Goal: Entertainment & Leisure: Browse casually

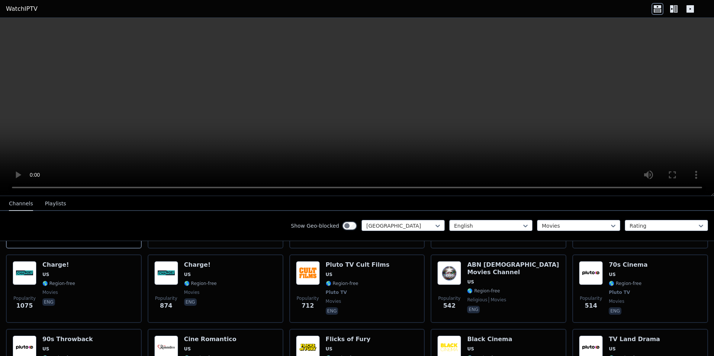
scroll to position [149, 0]
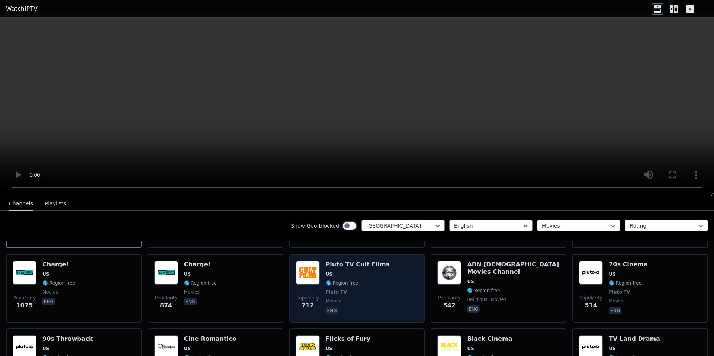
click at [328, 280] on div "Pluto TV Cult Films US 🌎 Region-free Pluto TV movies eng" at bounding box center [358, 288] width 64 height 55
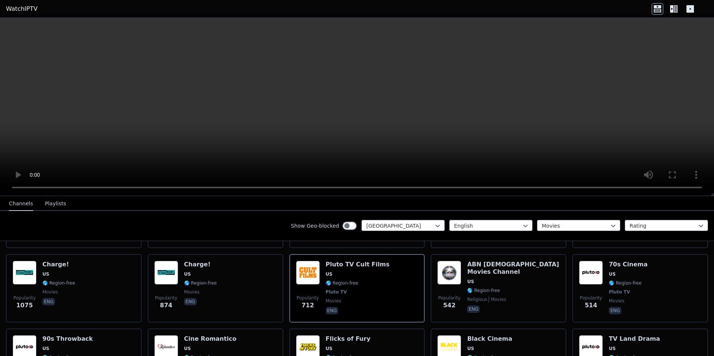
click at [55, 205] on button "Playlists" at bounding box center [55, 204] width 21 height 14
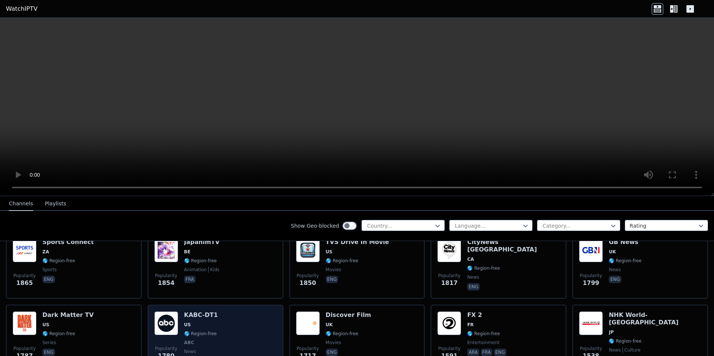
scroll to position [372, 0]
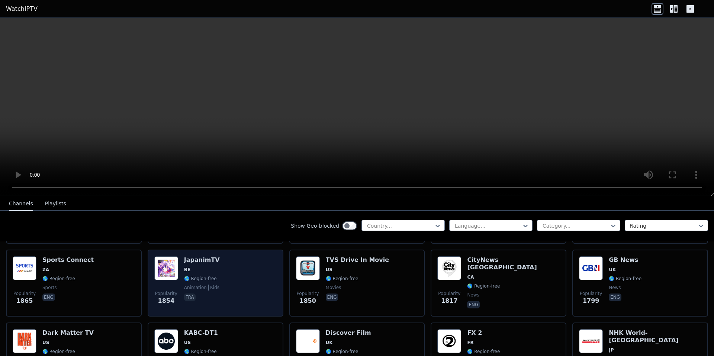
click at [240, 286] on div "Popularity 1854 JapanimTV BE 🌎 Region-free animation kids fra" at bounding box center [215, 283] width 122 height 54
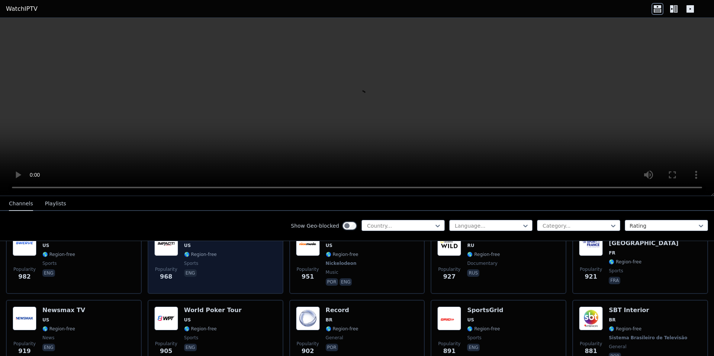
scroll to position [892, 0]
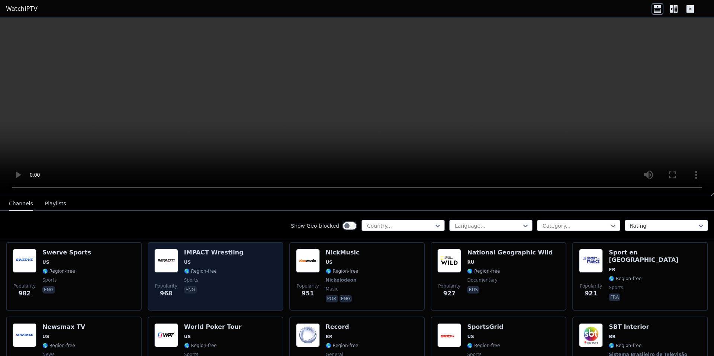
click at [244, 273] on div "Popularity 968 IMPACT Wrestling US 🌎 Region-free sports eng" at bounding box center [215, 276] width 122 height 55
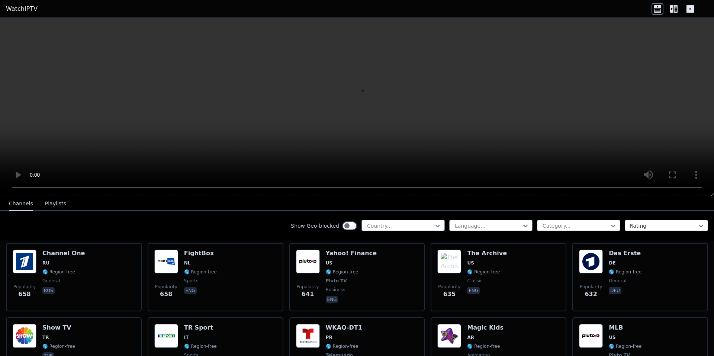
scroll to position [1562, 0]
click at [511, 323] on div "Popularity 622 Magic Kids AR 🌎 Region-free animation spa" at bounding box center [498, 350] width 122 height 55
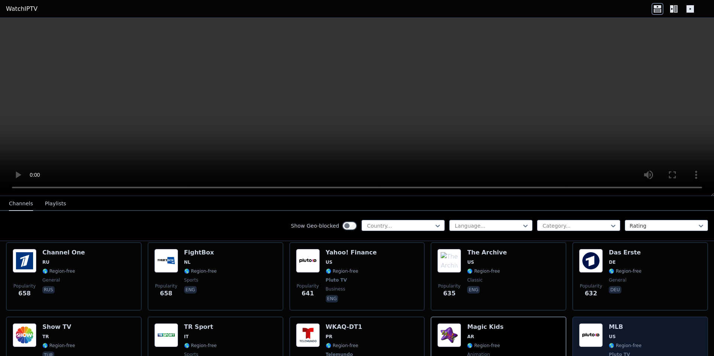
click at [587, 334] on img at bounding box center [591, 335] width 24 height 24
